Goal: Information Seeking & Learning: Learn about a topic

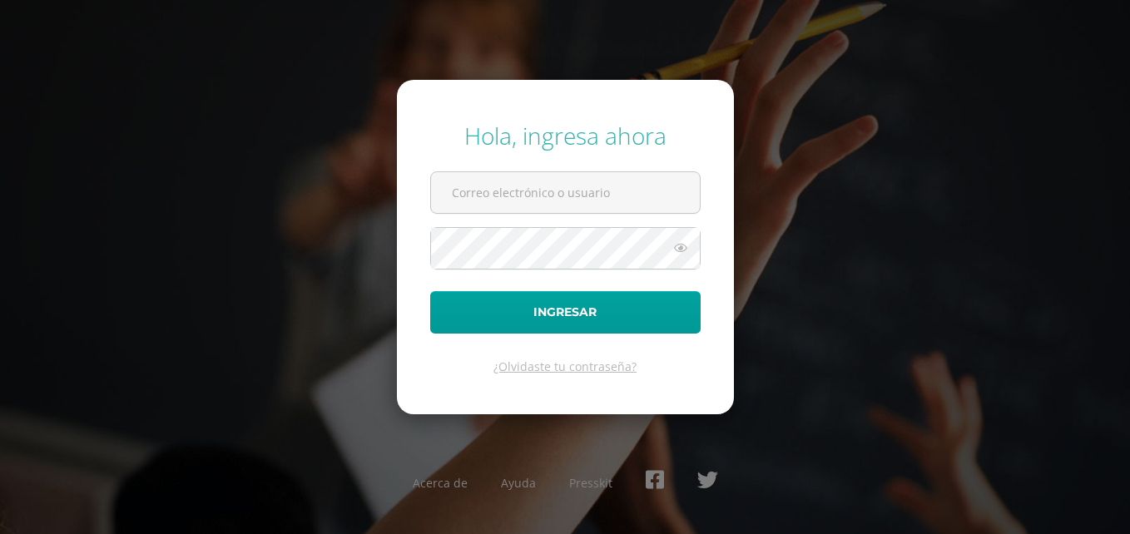
type input "[EMAIL_ADDRESS][DOMAIN_NAME]"
click at [672, 250] on icon at bounding box center [681, 248] width 22 height 20
click at [672, 250] on icon at bounding box center [679, 248] width 23 height 20
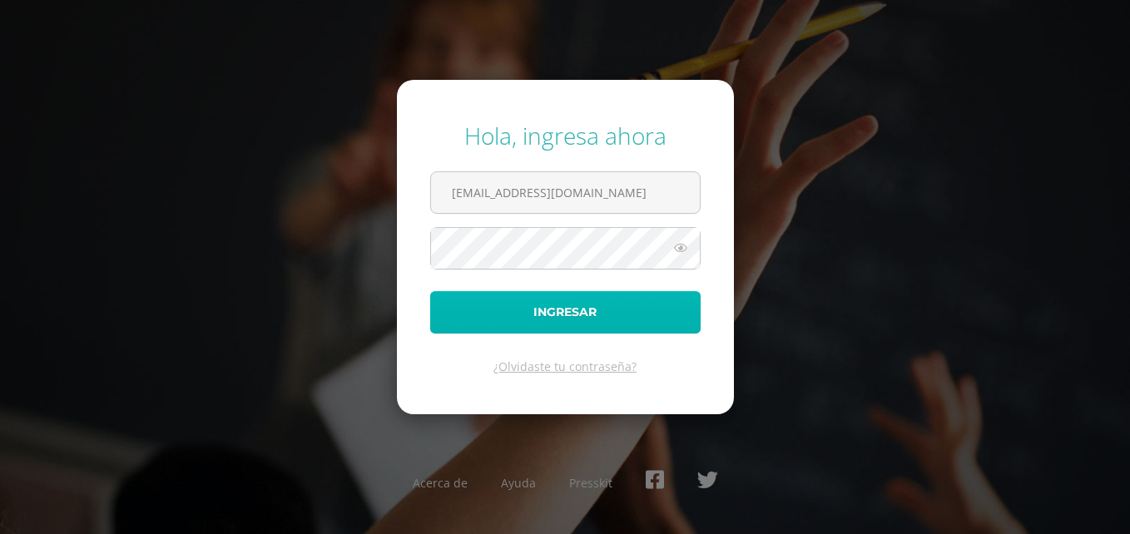
click at [574, 312] on button "Ingresar" at bounding box center [565, 312] width 270 height 42
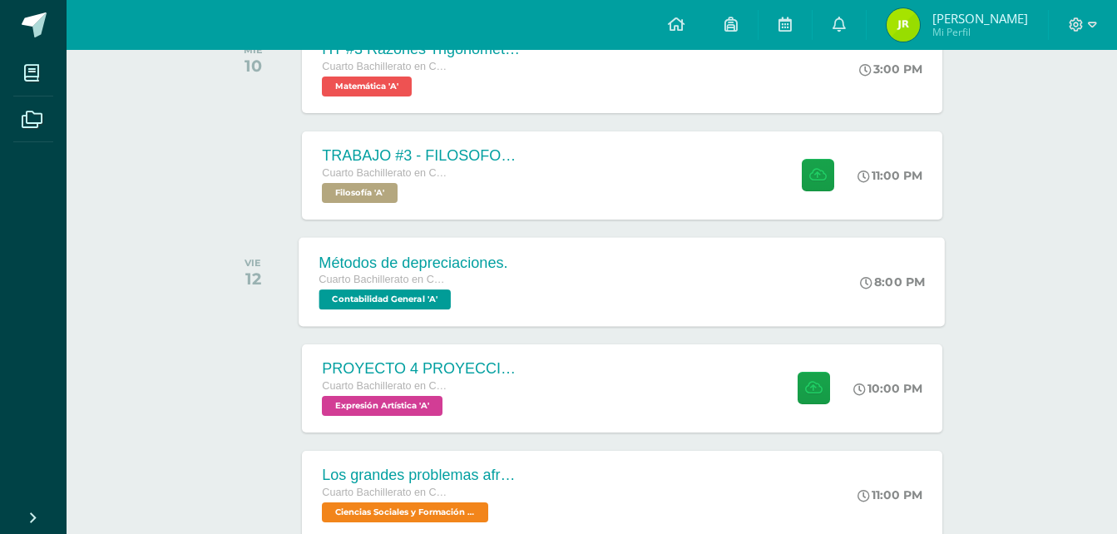
scroll to position [333, 0]
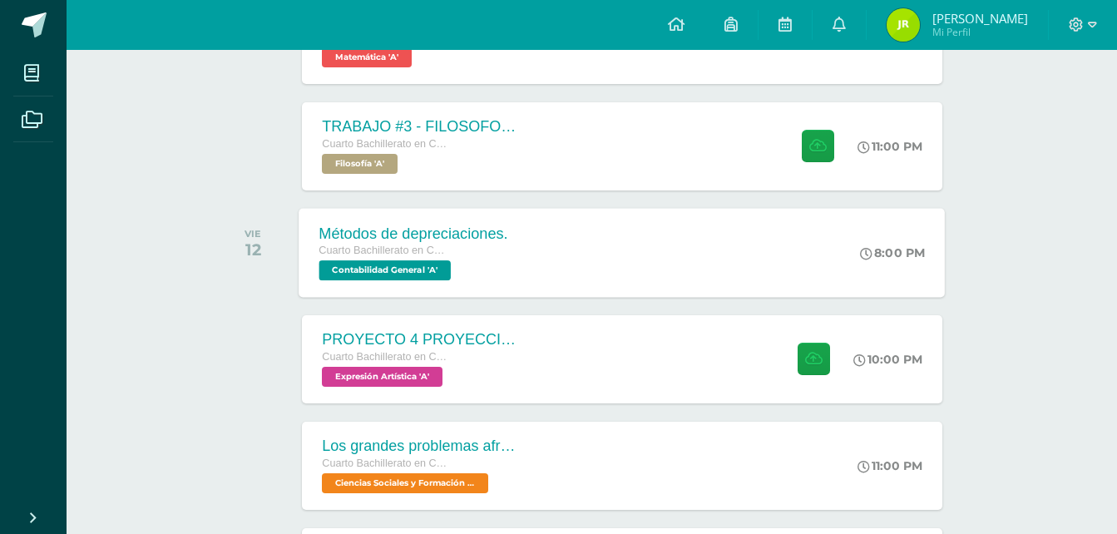
click at [582, 247] on div "Métodos de depreciaciones. Cuarto Bachillerato en CCLL con Orientación en Compu…" at bounding box center [622, 252] width 646 height 89
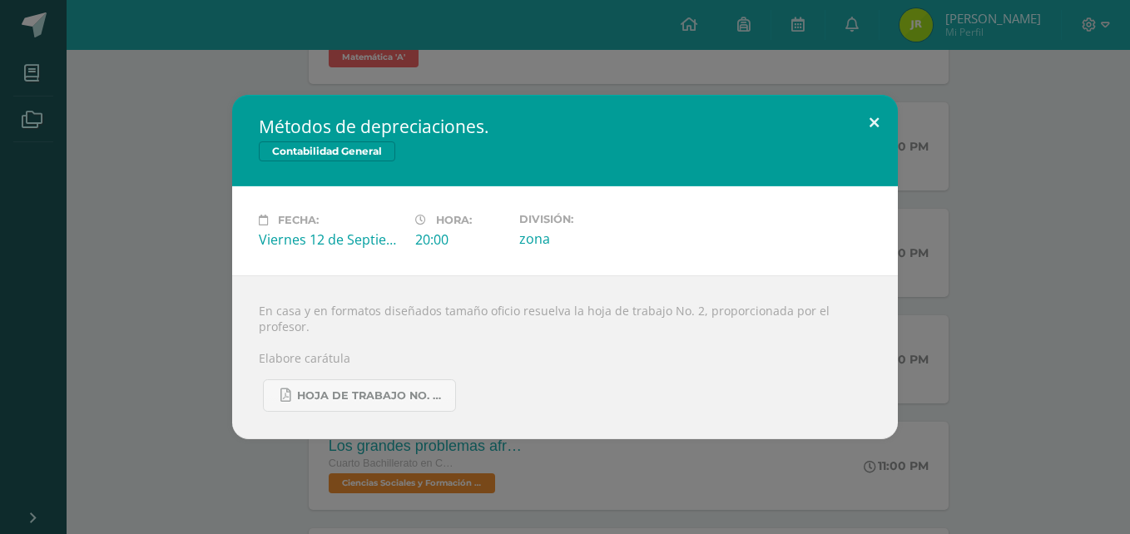
click at [888, 129] on button at bounding box center [873, 123] width 47 height 57
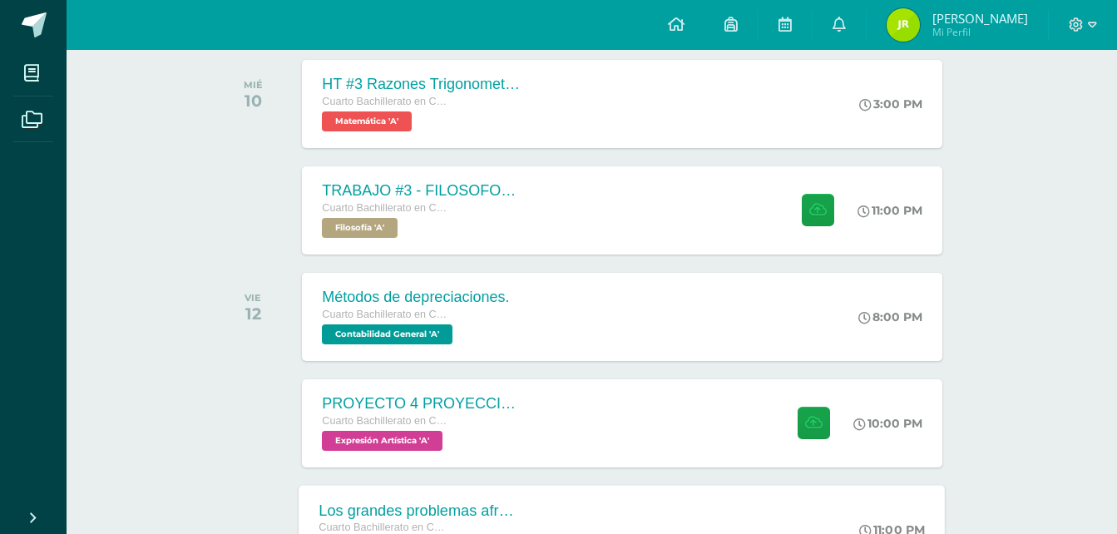
scroll to position [250, 0]
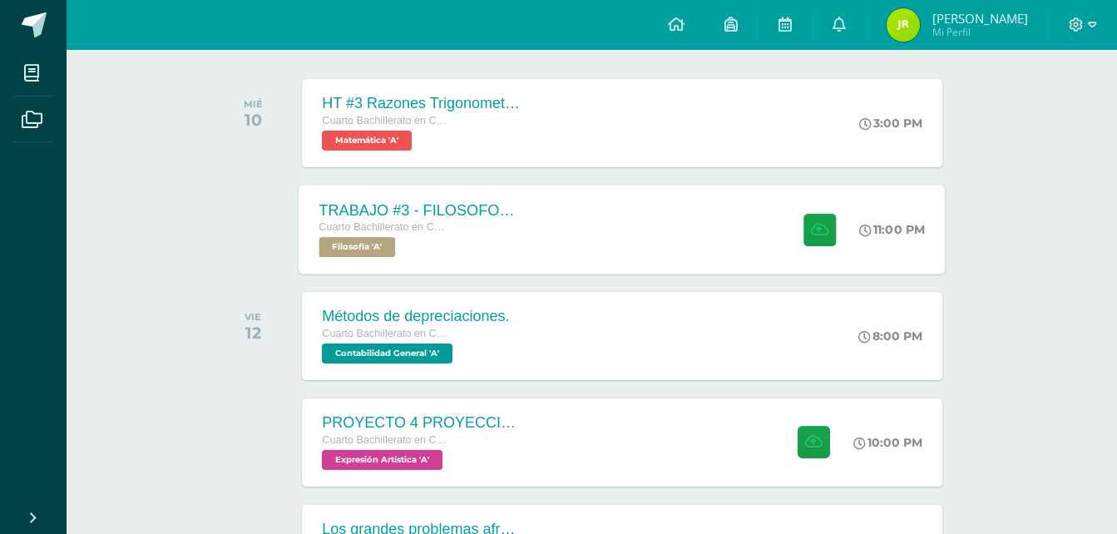
click at [592, 239] on div "TRABAJO #3 - FILOSOFOS [DEMOGRAPHIC_DATA] Cuarto Bachillerato en CCLL con Orien…" at bounding box center [622, 229] width 646 height 89
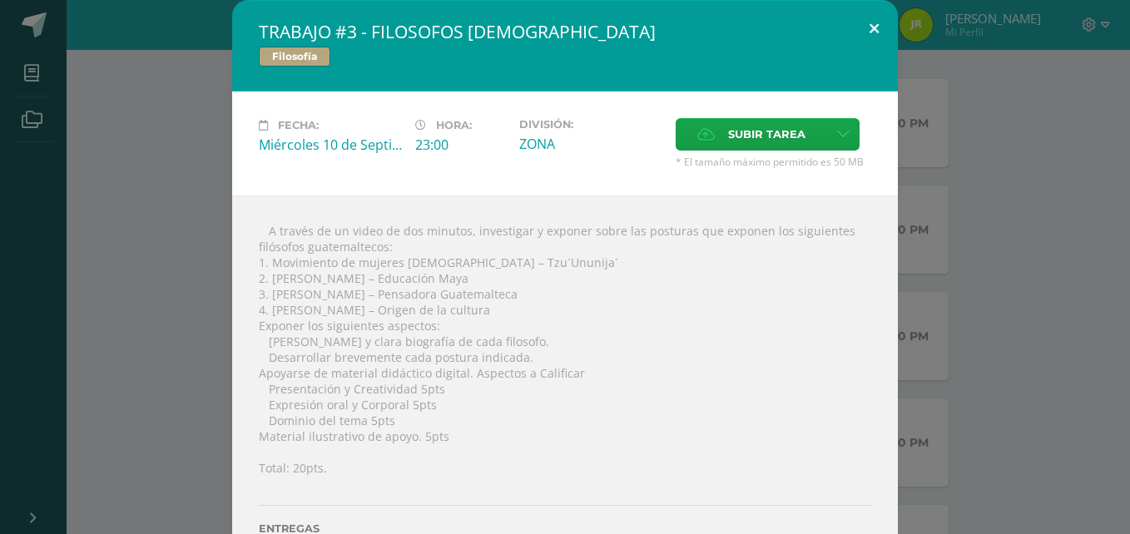
click at [872, 40] on button at bounding box center [873, 28] width 47 height 57
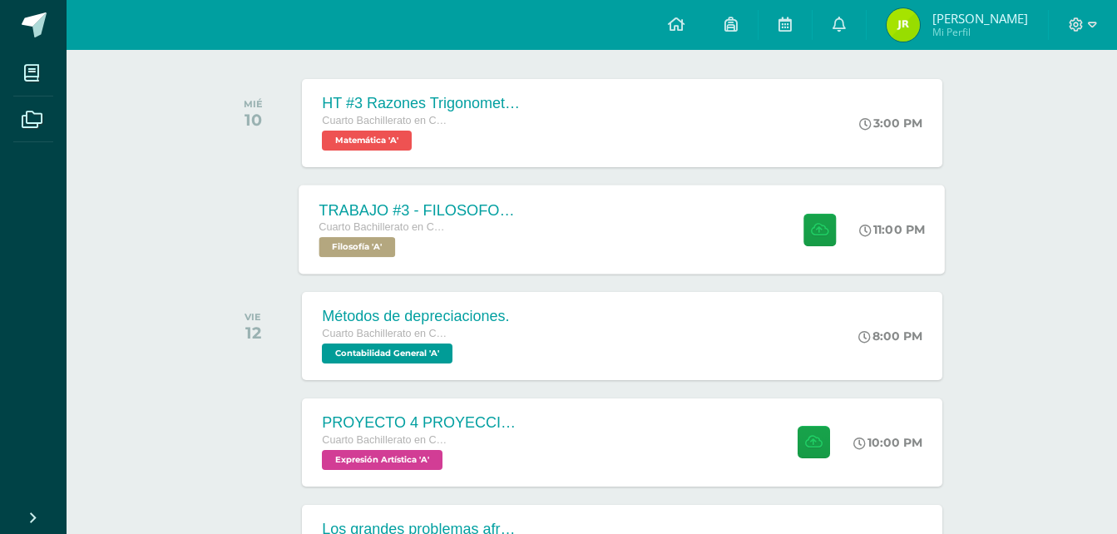
click at [636, 241] on div "TRABAJO #3 - FILOSOFOS [DEMOGRAPHIC_DATA] Cuarto Bachillerato en CCLL con Orien…" at bounding box center [622, 229] width 646 height 89
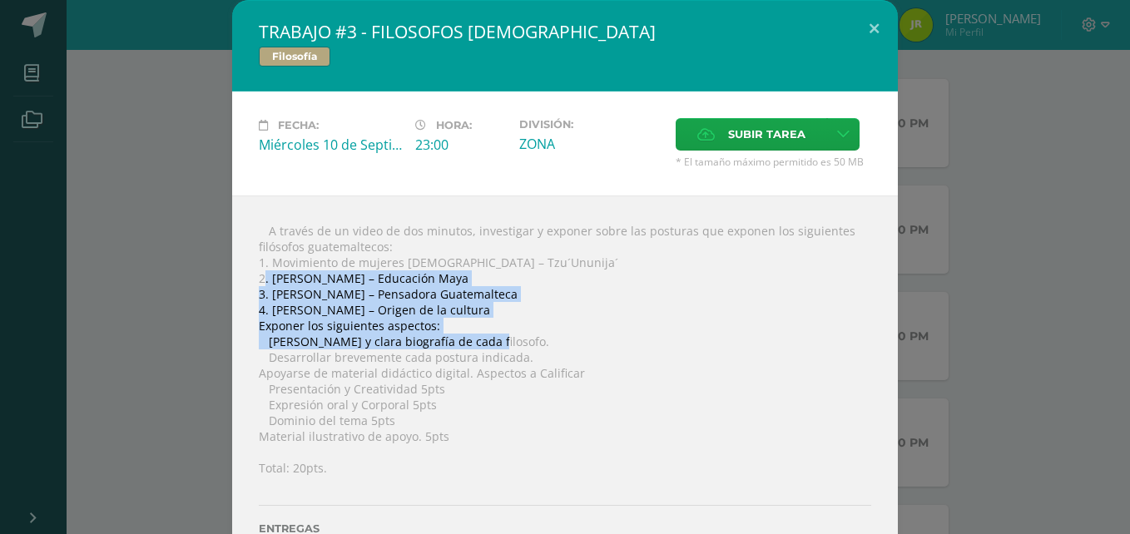
drag, startPoint x: 267, startPoint y: 278, endPoint x: 482, endPoint y: 341, distance: 223.7
click at [481, 344] on div " A través de un video de dos minutos, investigar y exponer sobre las posturas …" at bounding box center [565, 397] width 666 height 405
click at [506, 333] on div " A través de un video de dos minutos, investigar y exponer sobre las posturas …" at bounding box center [565, 397] width 666 height 405
click at [581, 314] on div " A través de un video de dos minutos, investigar y exponer sobre las posturas …" at bounding box center [565, 397] width 666 height 405
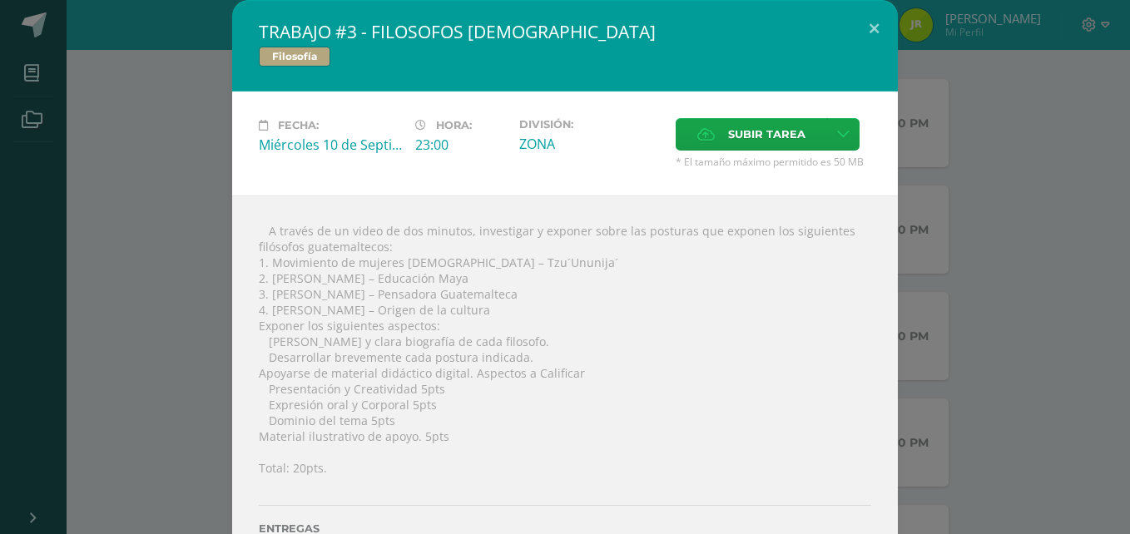
drag, startPoint x: 662, startPoint y: 315, endPoint x: 647, endPoint y: 362, distance: 48.9
click at [665, 318] on div " A través de un video de dos minutos, investigar y exponer sobre las posturas …" at bounding box center [565, 397] width 666 height 405
click at [277, 281] on div " A través de un video de dos minutos, investigar y exponer sobre las posturas …" at bounding box center [565, 397] width 666 height 405
drag, startPoint x: 265, startPoint y: 277, endPoint x: 485, endPoint y: 308, distance: 221.8
click at [485, 308] on div " A través de un video de dos minutos, investigar y exponer sobre las posturas …" at bounding box center [565, 397] width 666 height 405
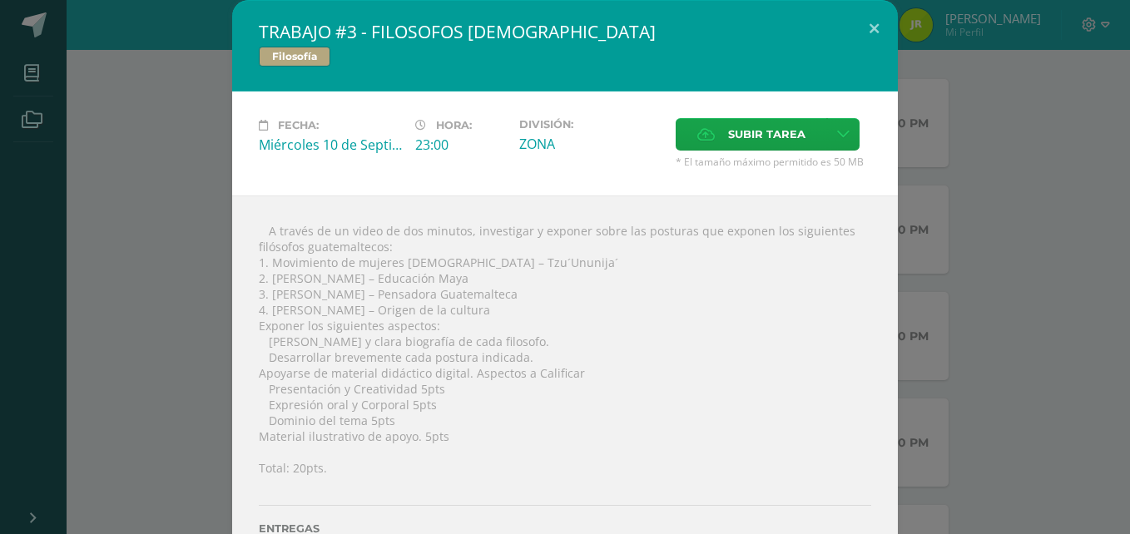
copy div "[PERSON_NAME] – Educación Maya 3. [PERSON_NAME] – Pensadora Guatemalteca 4. [PE…"
click at [685, 335] on div " A través de un video de dos minutos, investigar y exponer sobre las posturas …" at bounding box center [565, 397] width 666 height 405
drag, startPoint x: 266, startPoint y: 308, endPoint x: 480, endPoint y: 314, distance: 213.9
click at [480, 314] on div " A través de un video de dos minutos, investigar y exponer sobre las posturas …" at bounding box center [565, 397] width 666 height 405
copy div "[PERSON_NAME] – Origen de la cultura"
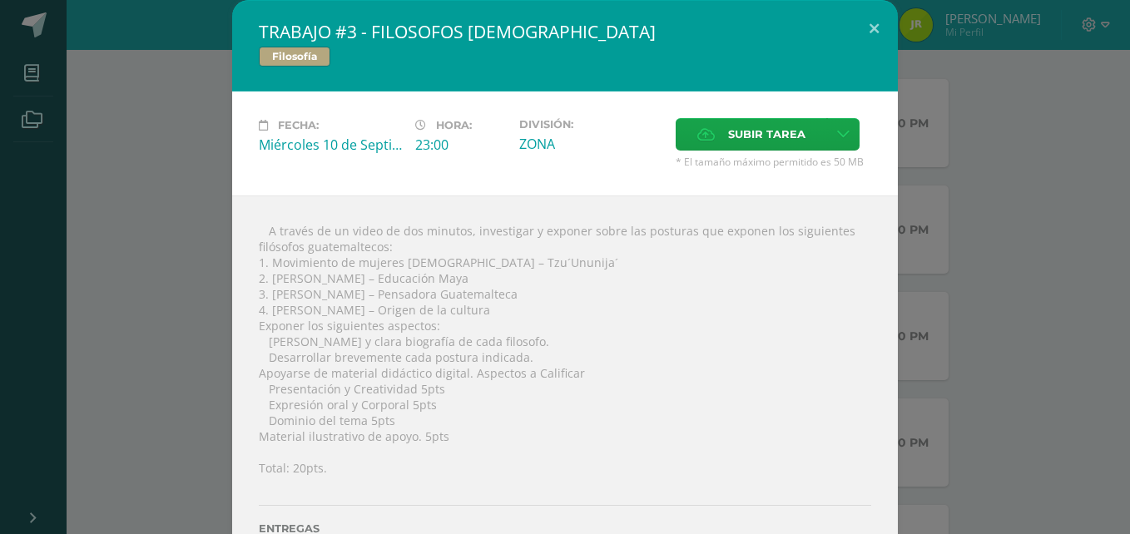
click at [902, 230] on div "TRABAJO #3 - FILOSOFOS [DEMOGRAPHIC_DATA] Filosofía Fecha: [DATE] Hora: 23:00 D…" at bounding box center [565, 300] width 1116 height 601
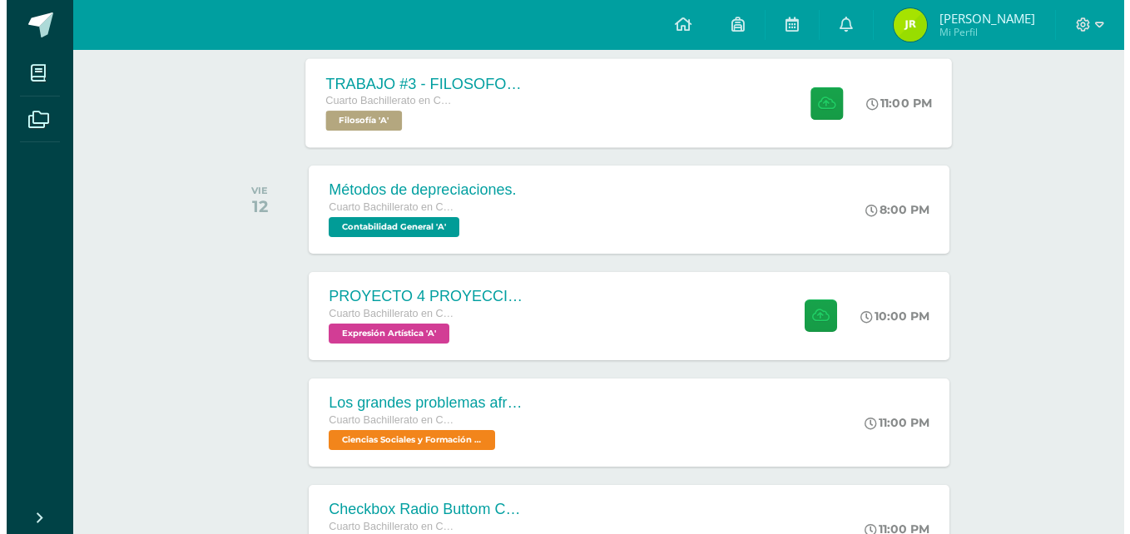
scroll to position [416, 0]
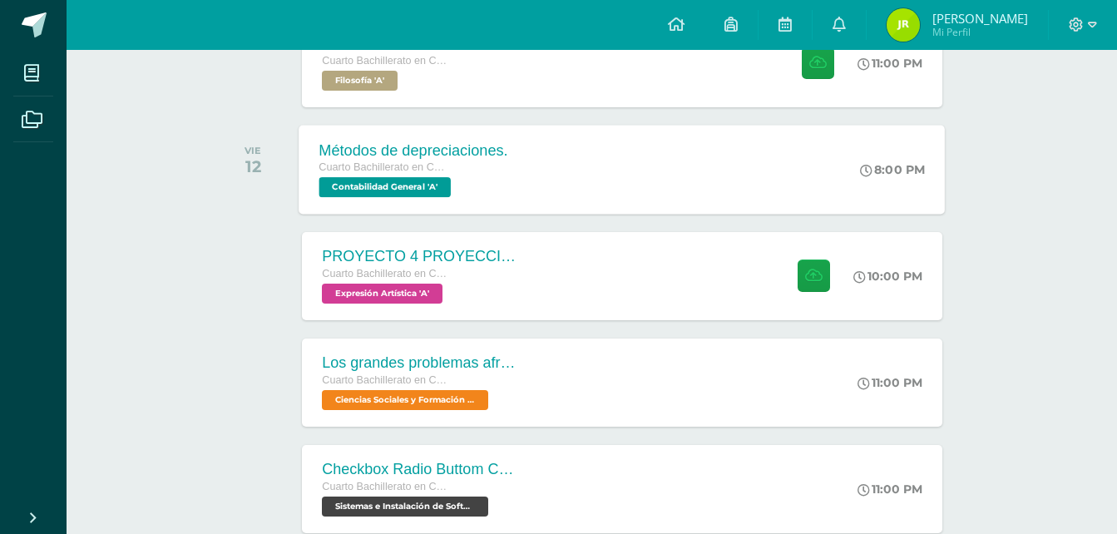
click at [503, 163] on div "Cuarto Bachillerato en CCLL con Orientación en Computación" at bounding box center [413, 168] width 189 height 18
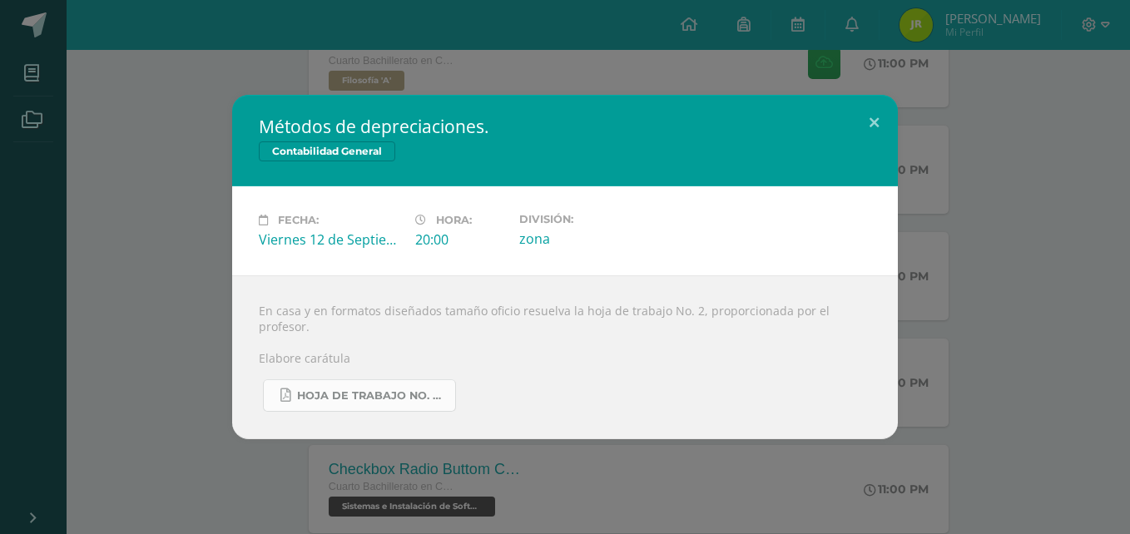
click at [370, 389] on span "Hoja de trabajo No. 2 Contabilidad.pdf" at bounding box center [372, 395] width 150 height 13
